Goal: Information Seeking & Learning: Learn about a topic

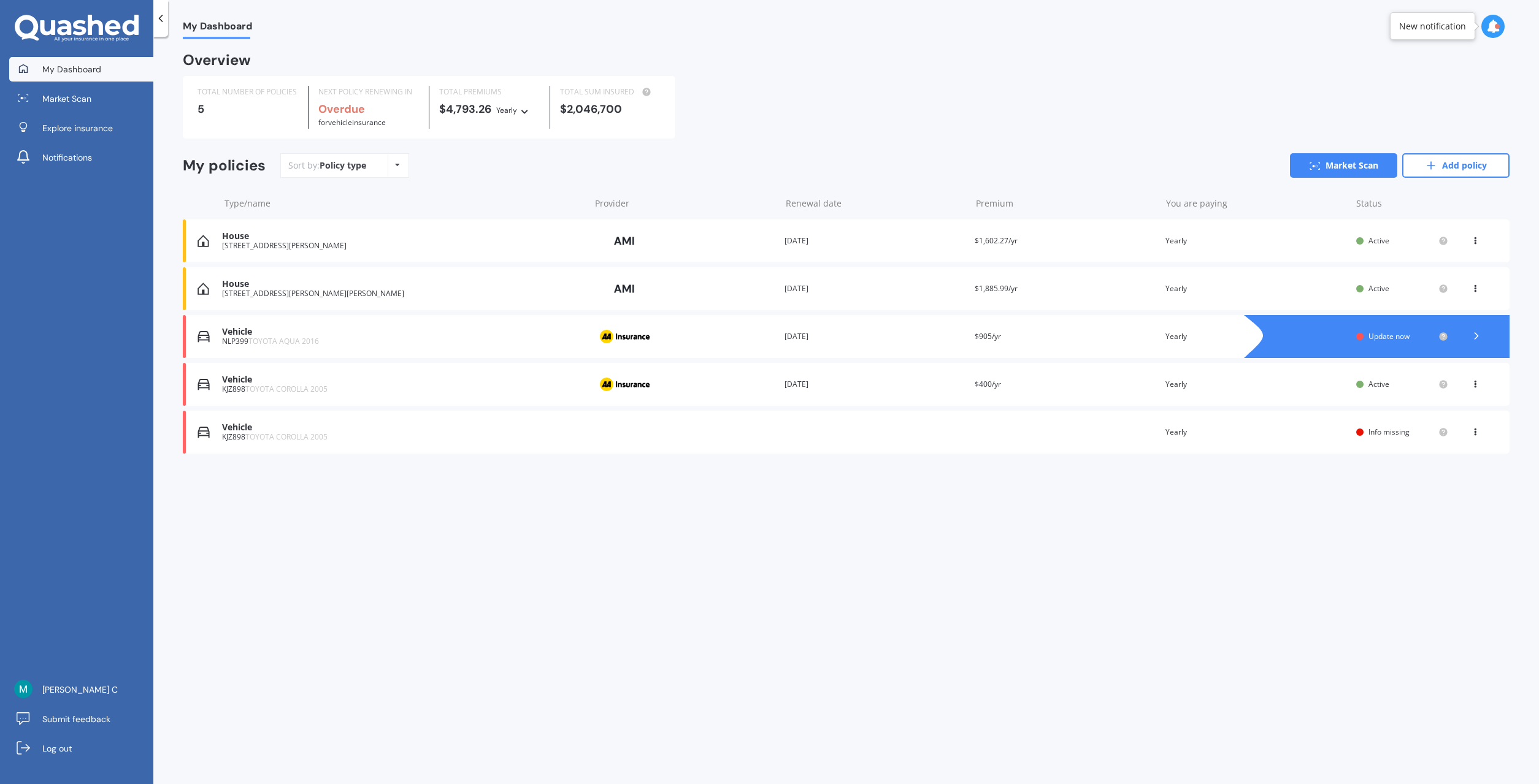
click at [295, 241] on div "House" at bounding box center [403, 236] width 362 height 10
click at [86, 99] on span "Market Scan" at bounding box center [67, 99] width 49 height 13
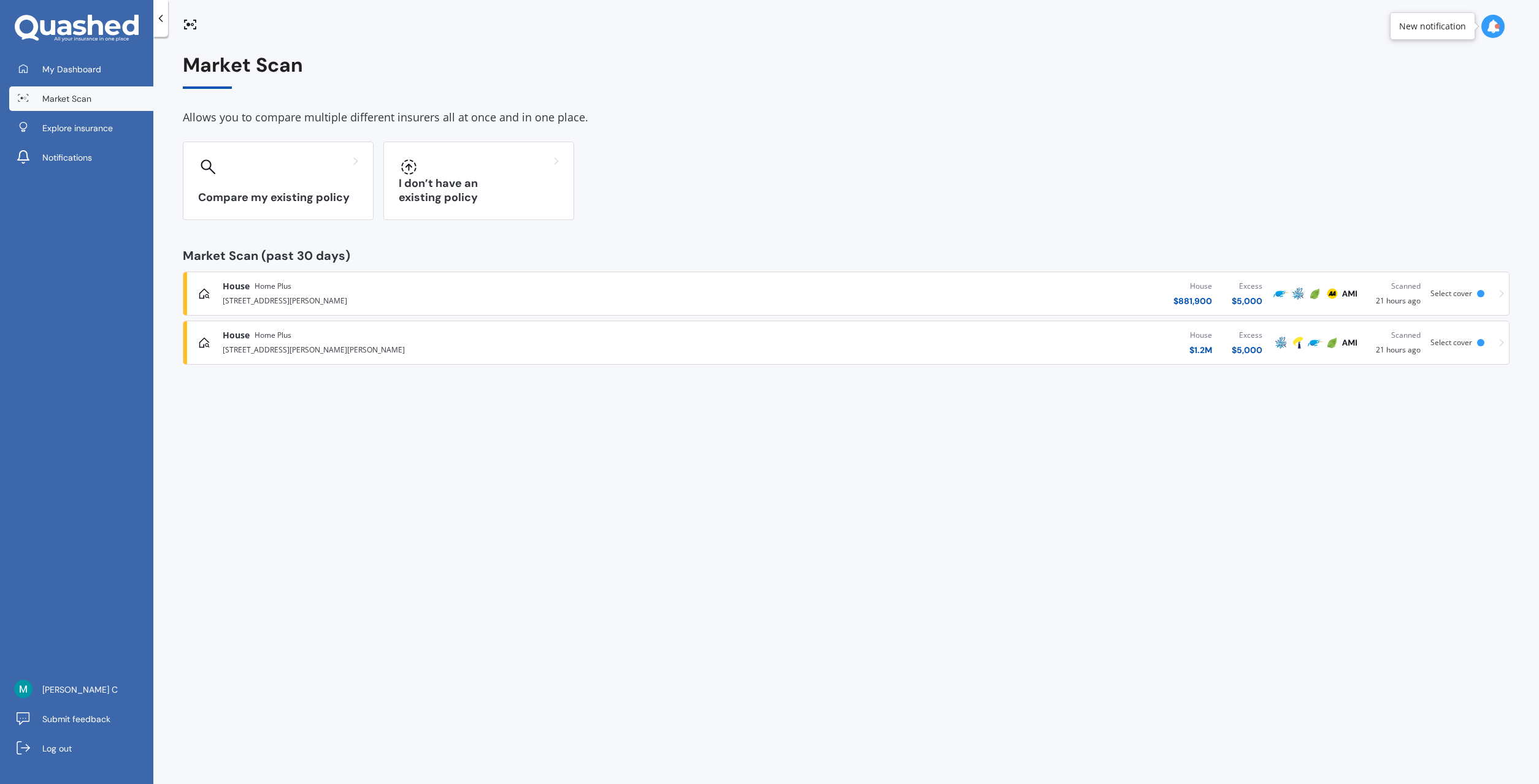
click at [752, 291] on div "House $ 881,900 Excess $ 5,000" at bounding box center [1003, 294] width 537 height 37
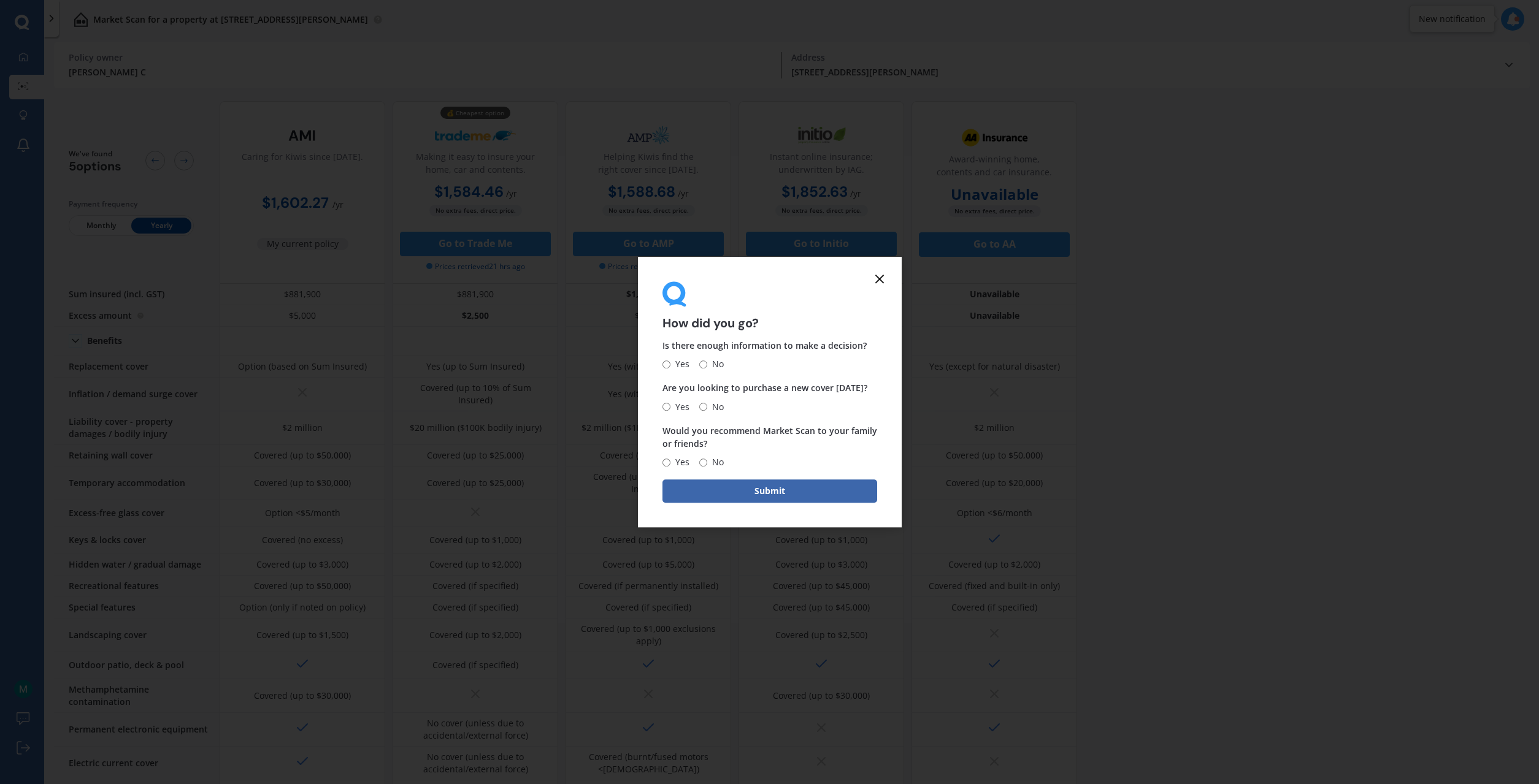
click at [752, 277] on icon at bounding box center [879, 279] width 15 height 15
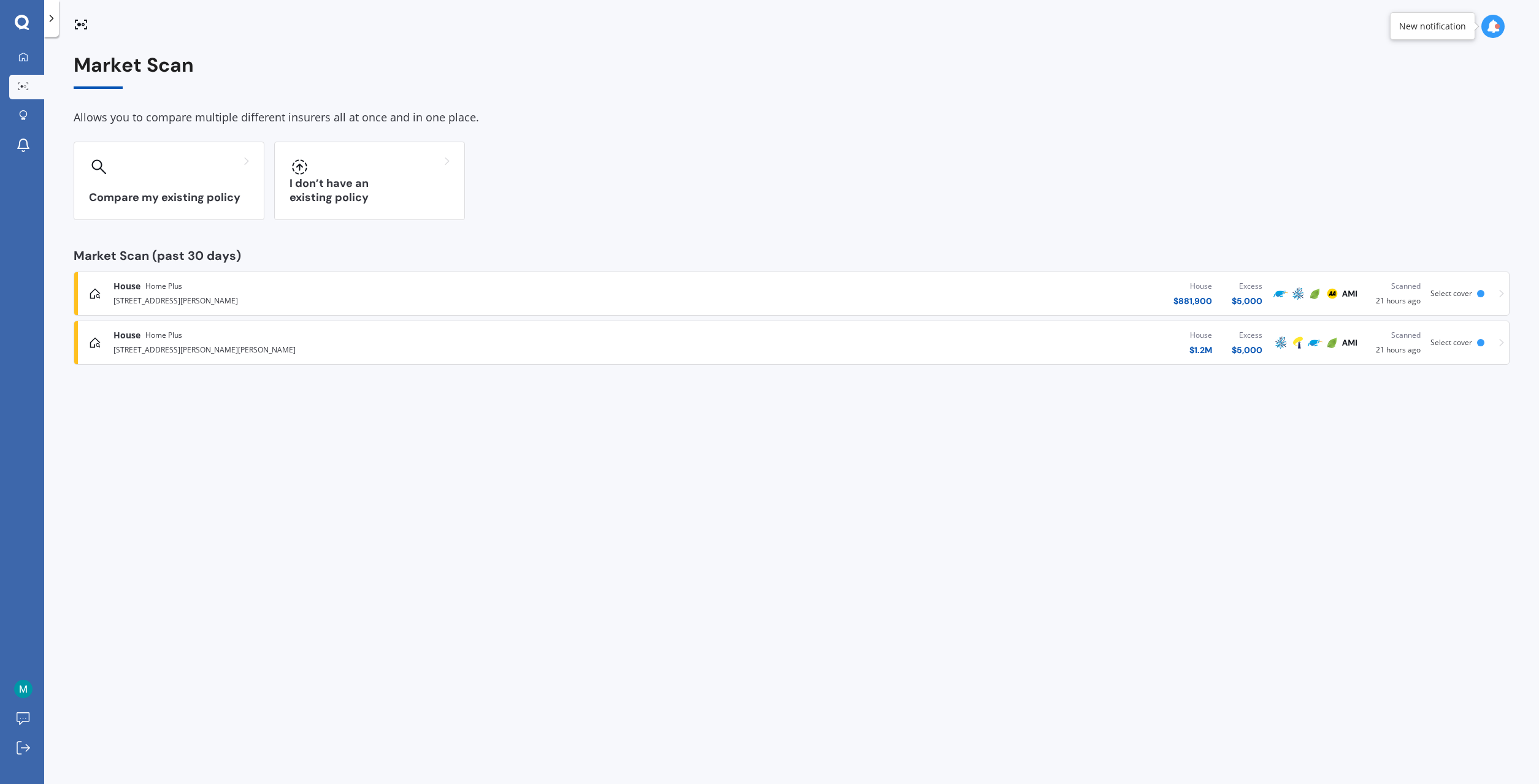
click at [752, 346] on div "House Home Plus [STREET_ADDRESS][GEOGRAPHIC_DATA][PERSON_NAME] $ 1.2M Excess $ …" at bounding box center [792, 343] width 1425 height 37
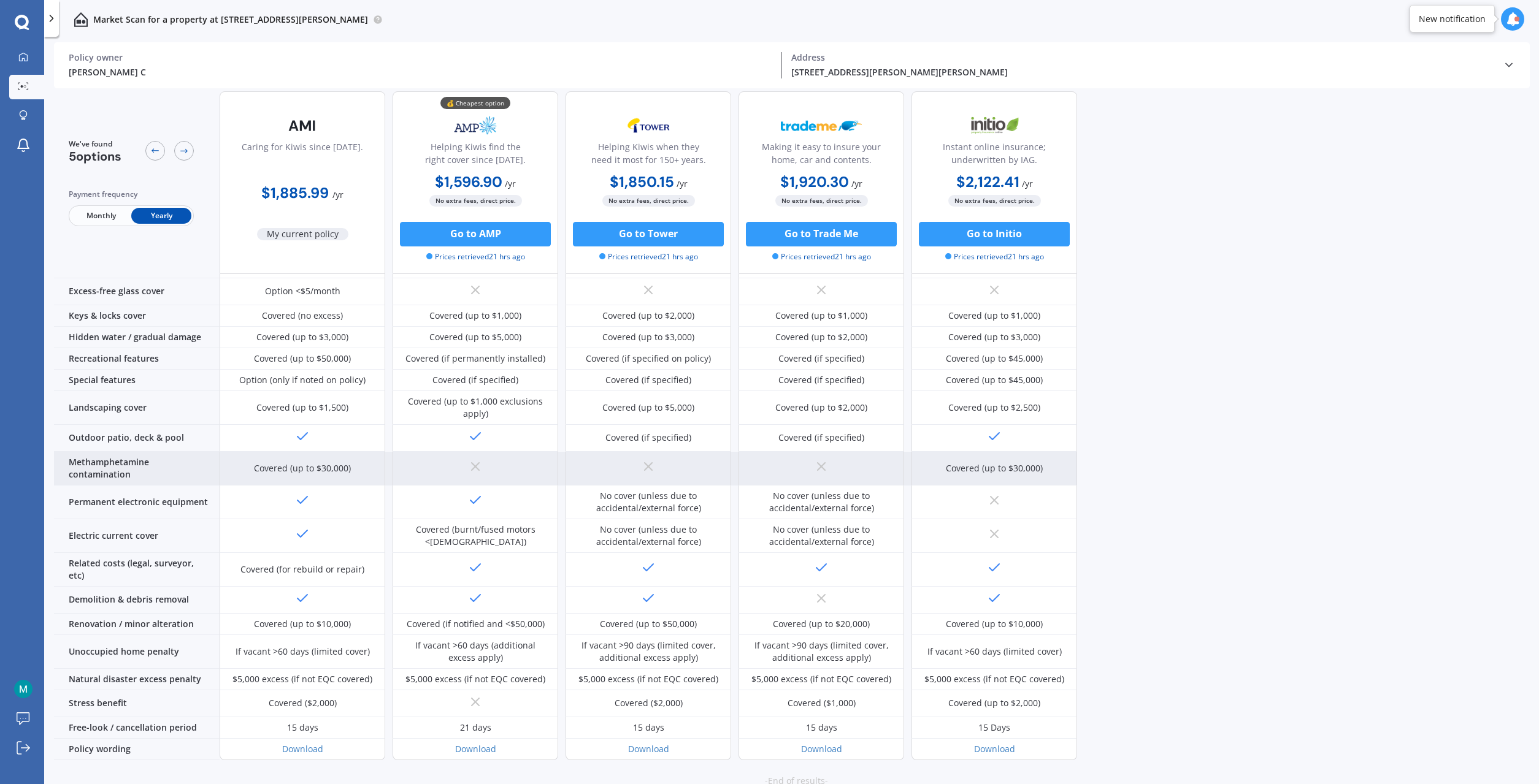
scroll to position [224, 0]
